Goal: Transaction & Acquisition: Download file/media

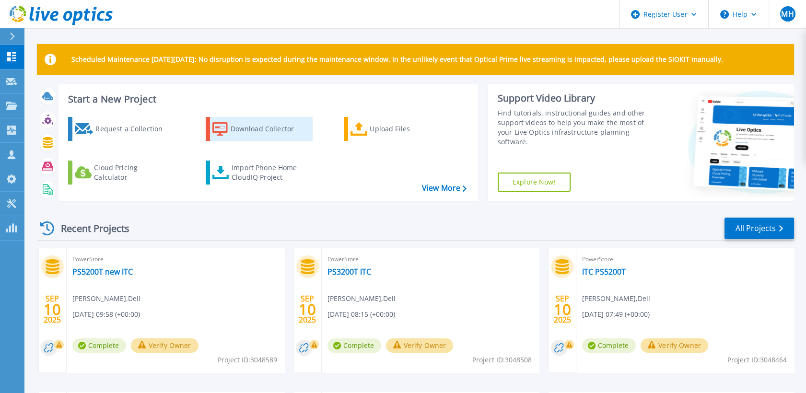
click at [262, 129] on div "Download Collector" at bounding box center [269, 128] width 77 height 19
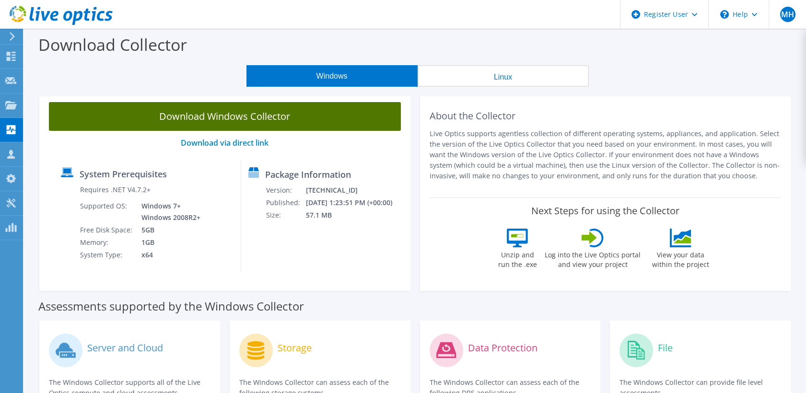
click at [300, 121] on link "Download Windows Collector" at bounding box center [225, 116] width 352 height 29
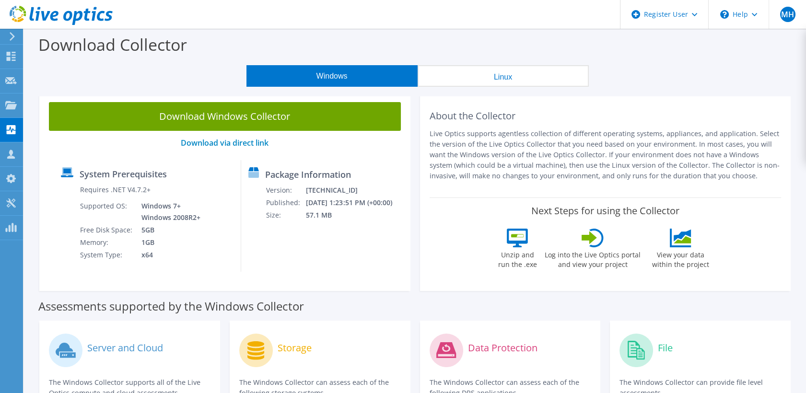
click at [456, 248] on div "Next Steps for using the Collector Unzip and run the .exe Log into the Live Opt…" at bounding box center [606, 240] width 352 height 84
